Goal: Task Accomplishment & Management: Use online tool/utility

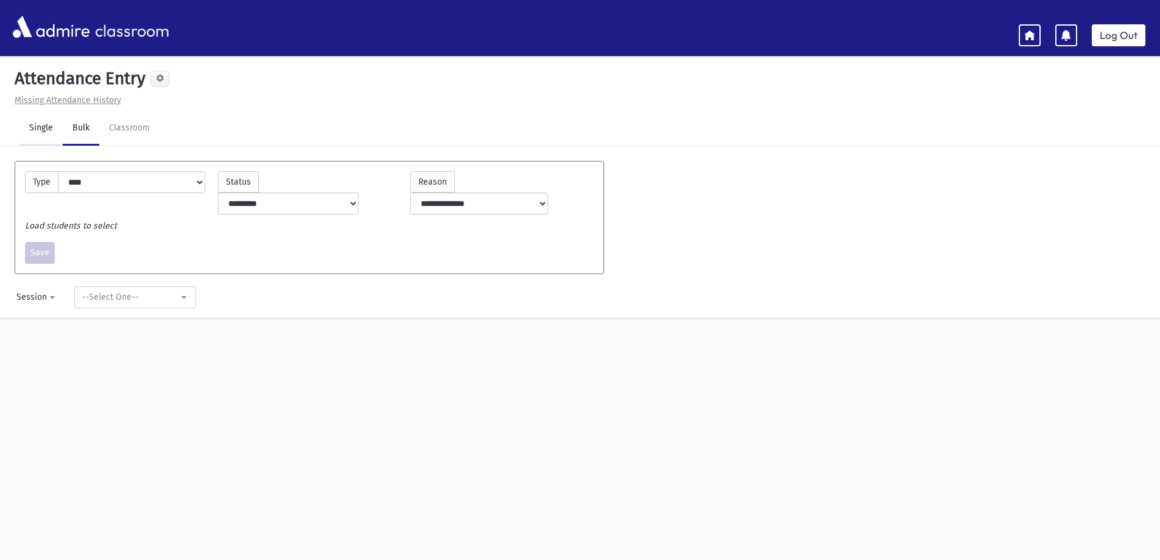
click at [44, 123] on link "Single" at bounding box center [40, 128] width 43 height 34
click at [69, 164] on input "text" at bounding box center [574, 167] width 1102 height 22
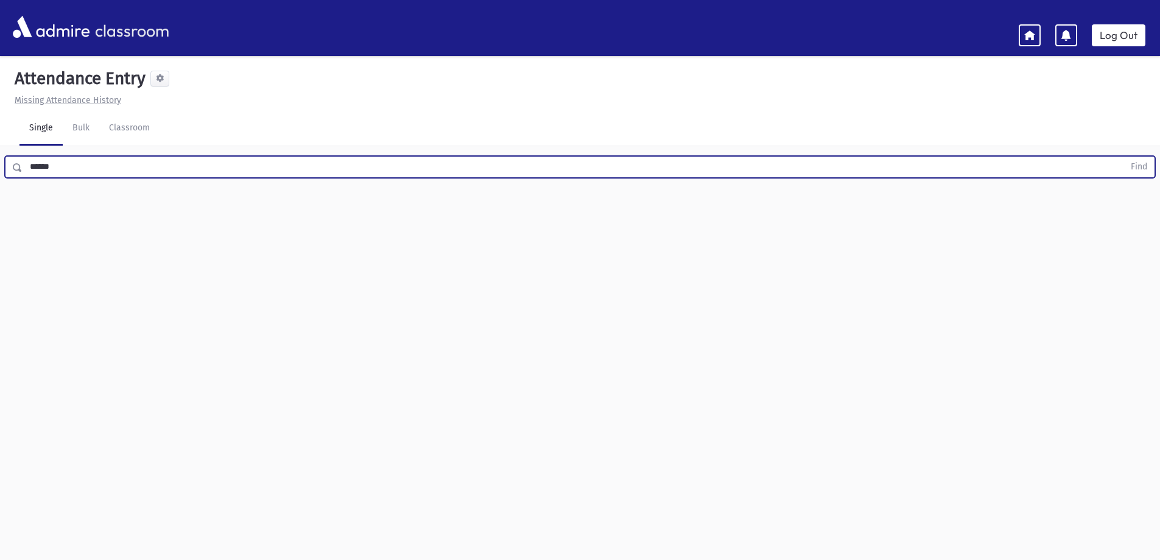
click at [1124, 157] on button "Find" at bounding box center [1139, 167] width 31 height 21
drag, startPoint x: 149, startPoint y: 175, endPoint x: 0, endPoint y: 4, distance: 226.2
click at [0, 24] on div "classroom Log Out Notification alerts are not supported on this device Attendan…" at bounding box center [580, 317] width 1160 height 587
type input "*****"
click at [1124, 157] on button "Find" at bounding box center [1139, 167] width 31 height 21
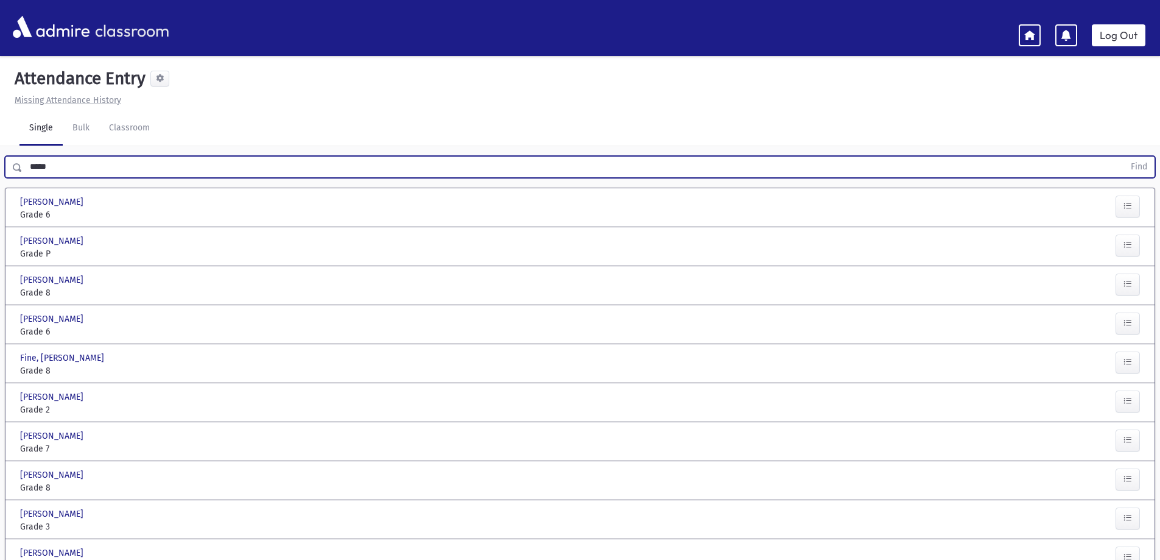
click at [1028, 38] on icon at bounding box center [1029, 34] width 11 height 11
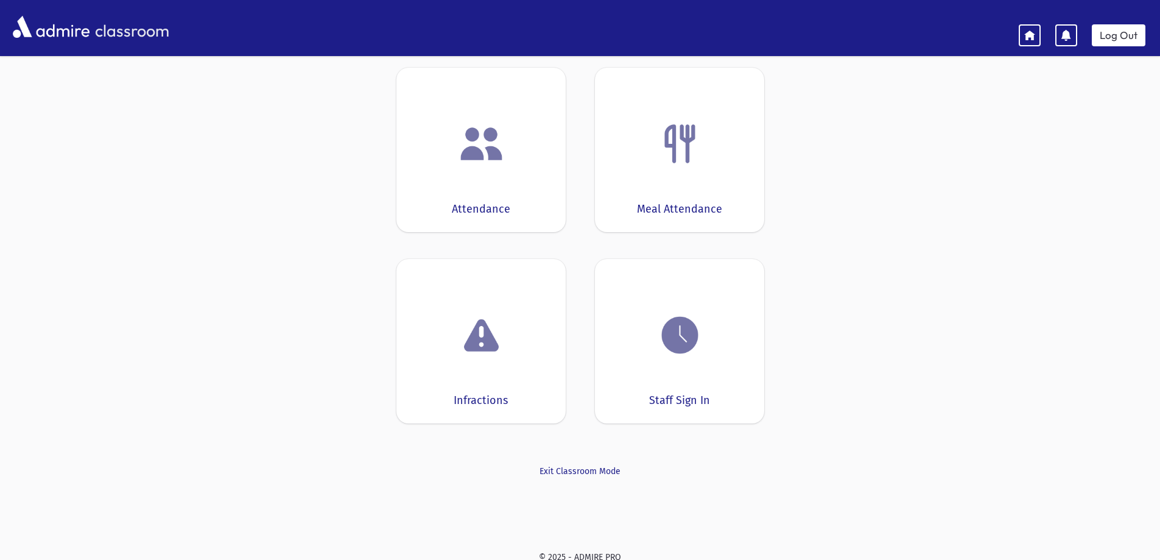
scroll to position [66, 0]
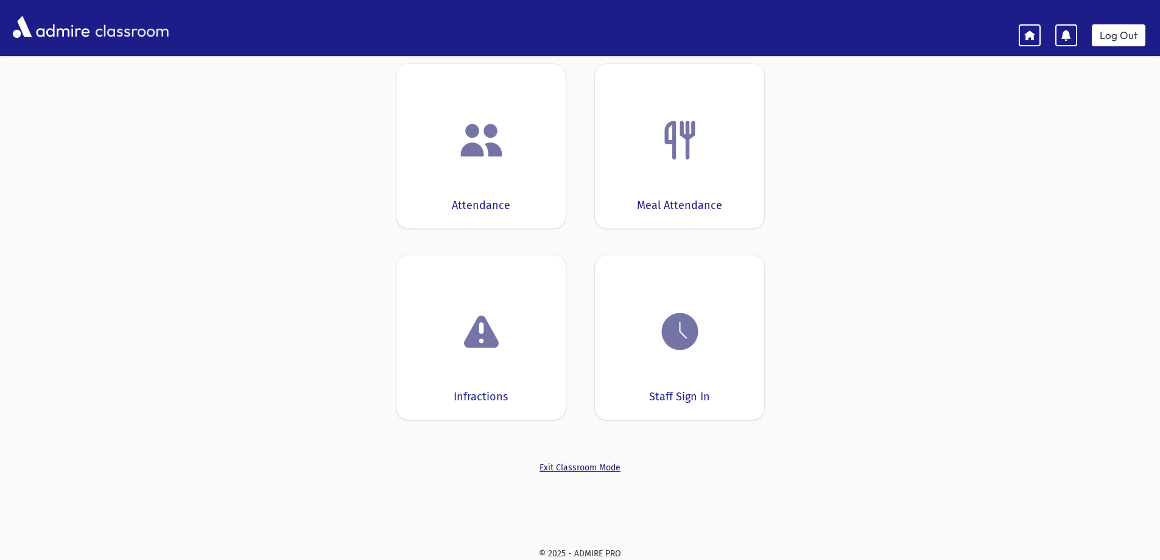
click at [590, 466] on link "Exit Classroom Mode" at bounding box center [580, 467] width 368 height 13
